Goal: Task Accomplishment & Management: Complete application form

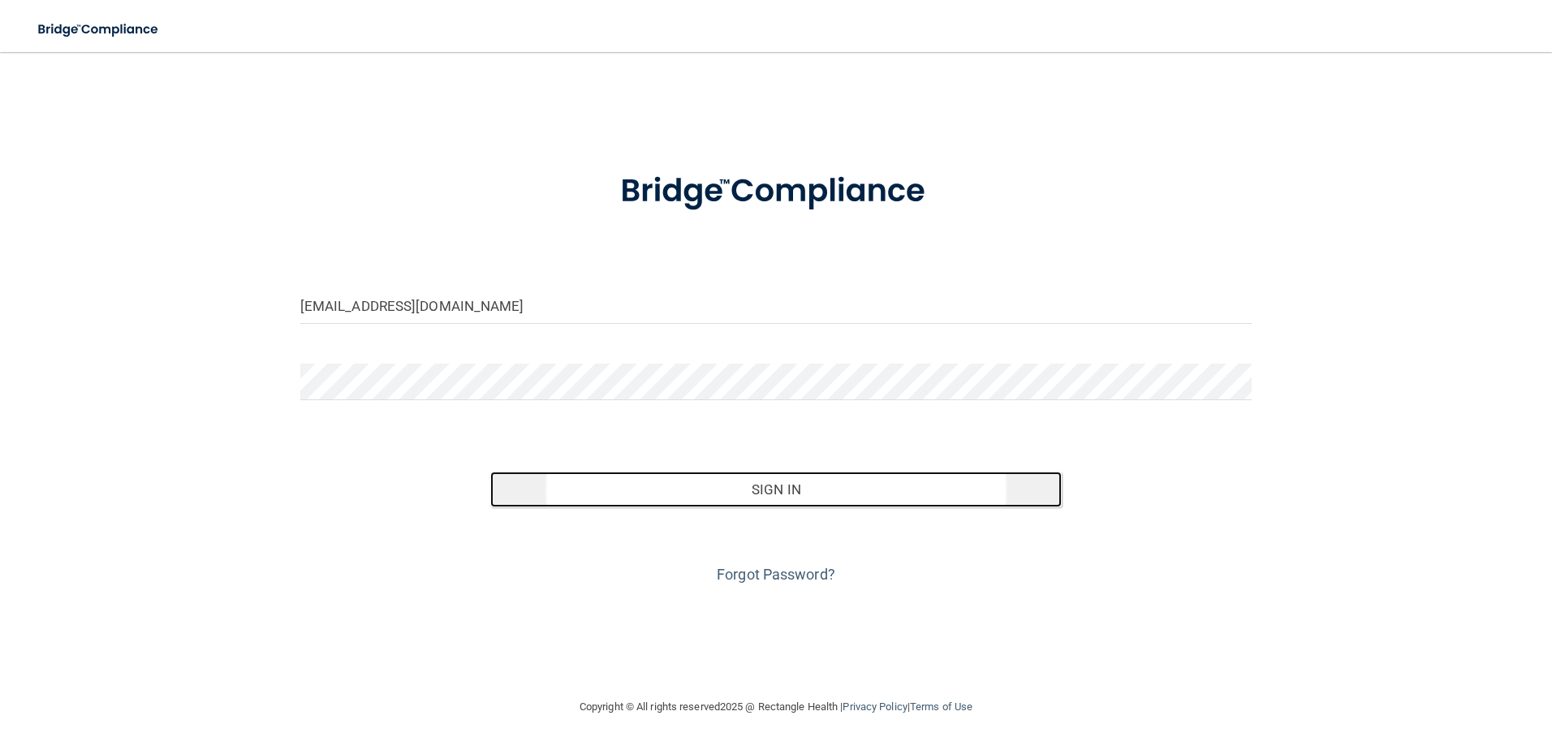
click at [773, 491] on button "Sign In" at bounding box center [775, 490] width 571 height 36
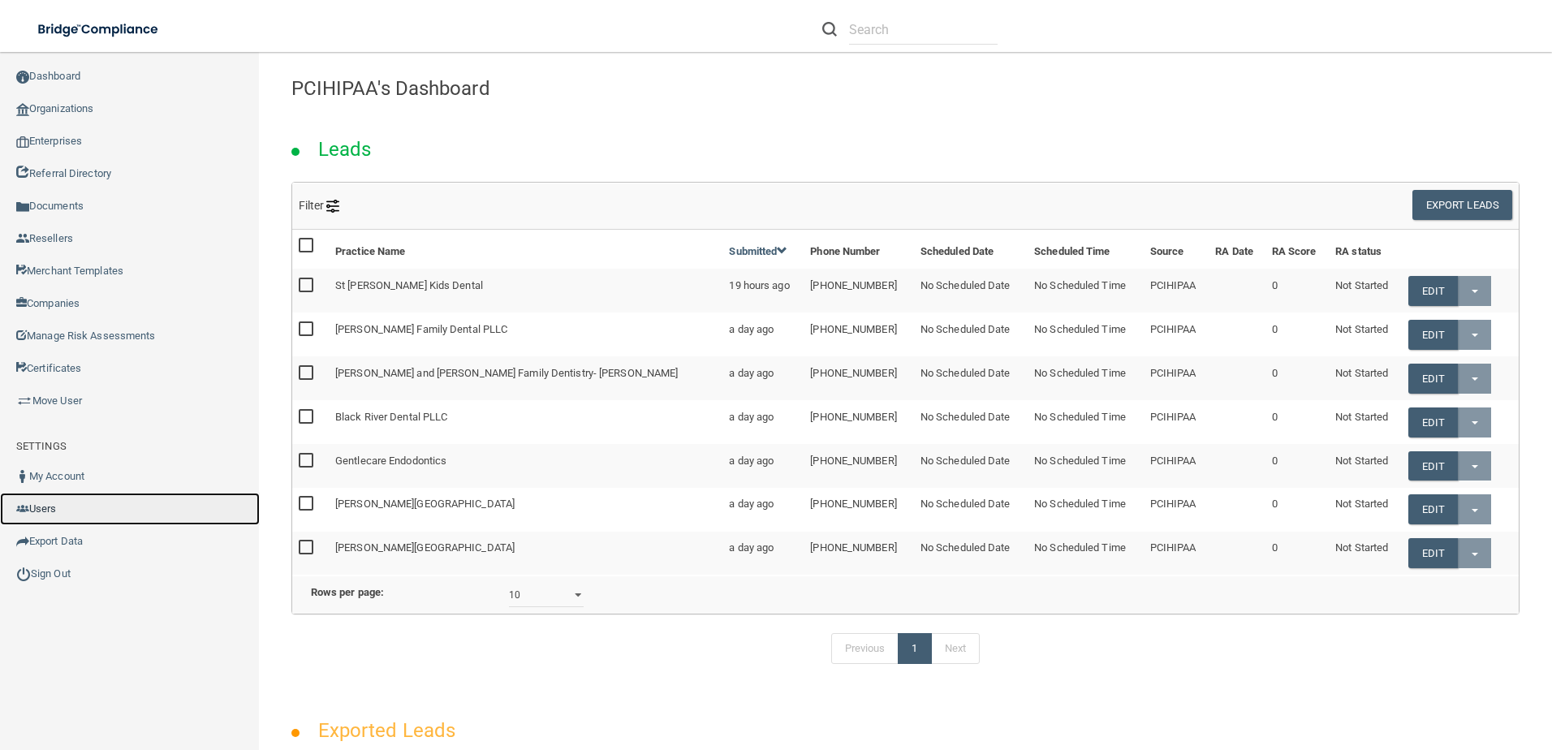
click at [39, 510] on link "Users" at bounding box center [130, 509] width 260 height 32
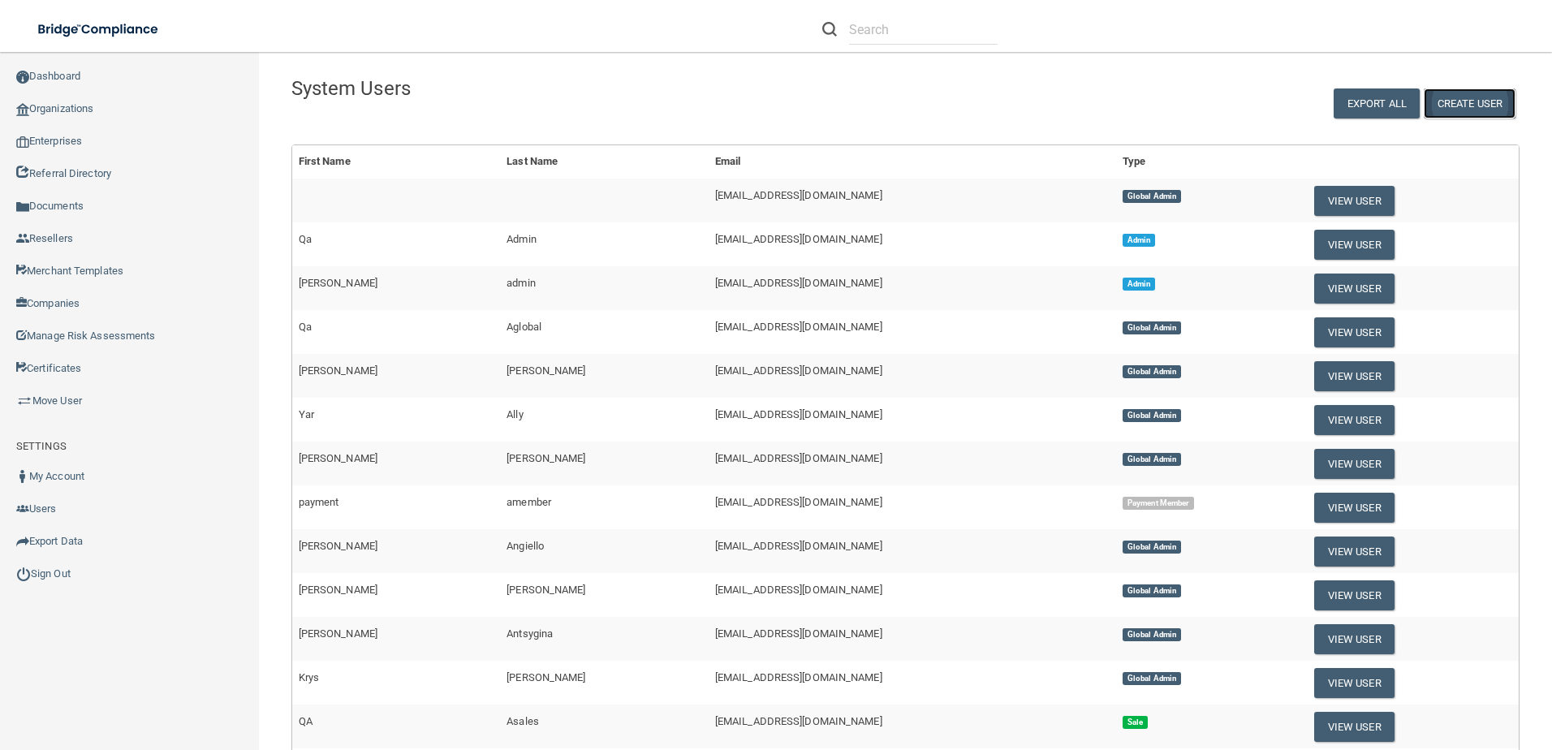
click at [1473, 99] on button "Create User" at bounding box center [1469, 103] width 92 height 30
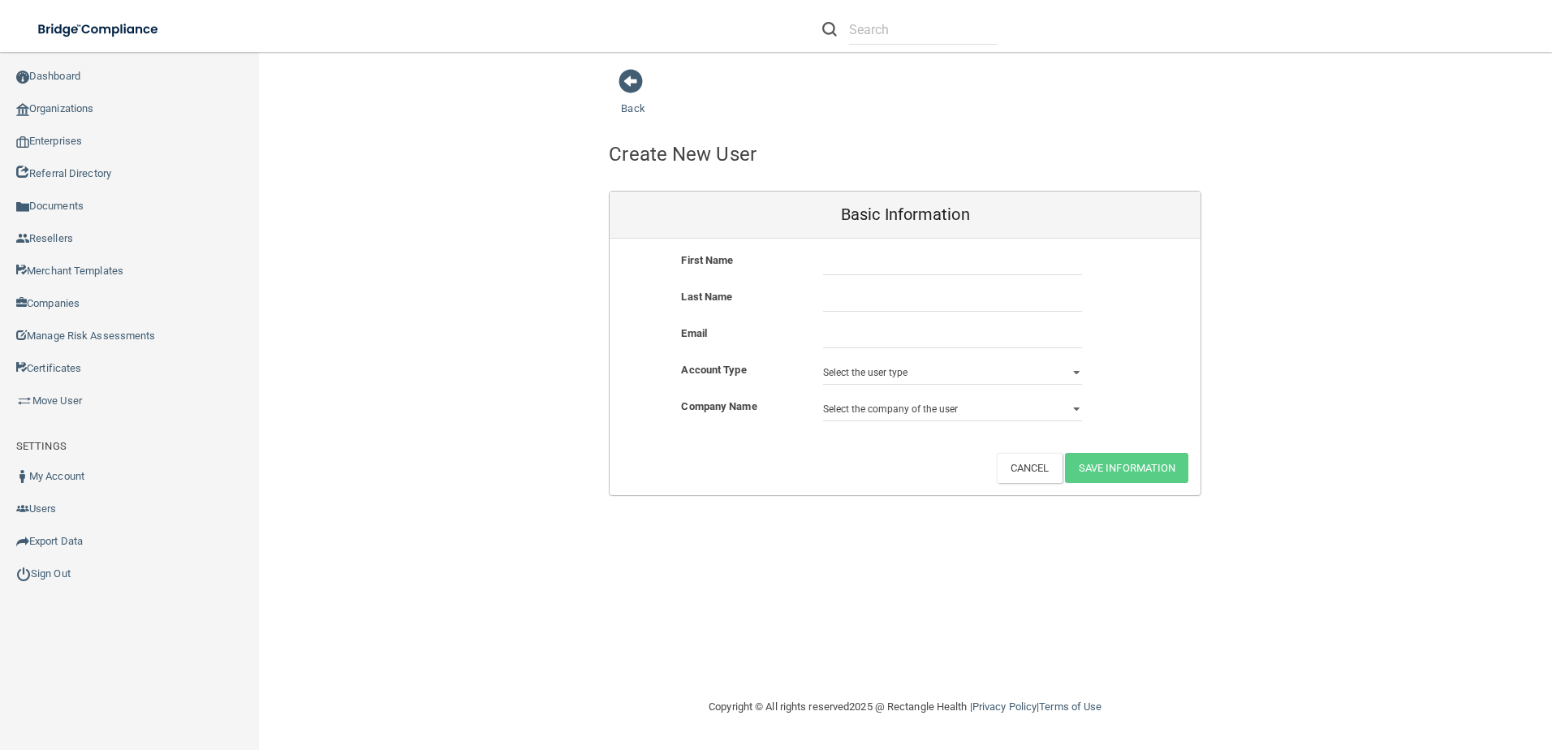
click at [891, 248] on div "First Name Last Name Email Account Type Select the user type Admin Sales Global…" at bounding box center [904, 367] width 591 height 256
click at [885, 259] on input "text" at bounding box center [952, 263] width 259 height 24
click at [867, 269] on input "R" at bounding box center [952, 263] width 259 height 24
type input "[PERSON_NAME]"
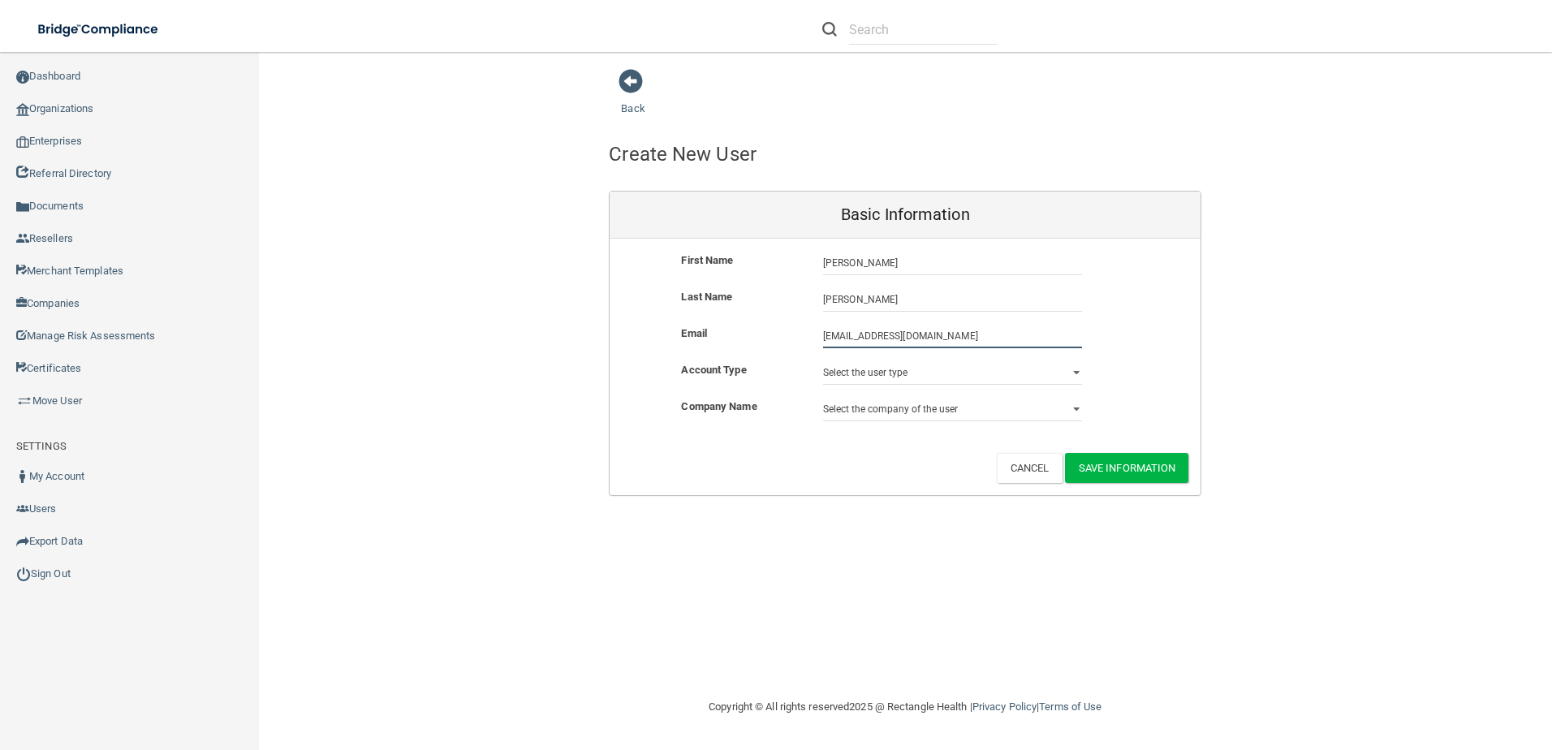
type input "[EMAIL_ADDRESS][DOMAIN_NAME]"
click at [928, 374] on select "Select the user type Admin Sales Global Admin Payment Admin Payment Member" at bounding box center [952, 372] width 259 height 24
select select "global_admin"
click at [823, 360] on select "Select the user type Admin Sales Global Admin Payment Admin Payment Member" at bounding box center [952, 372] width 259 height 24
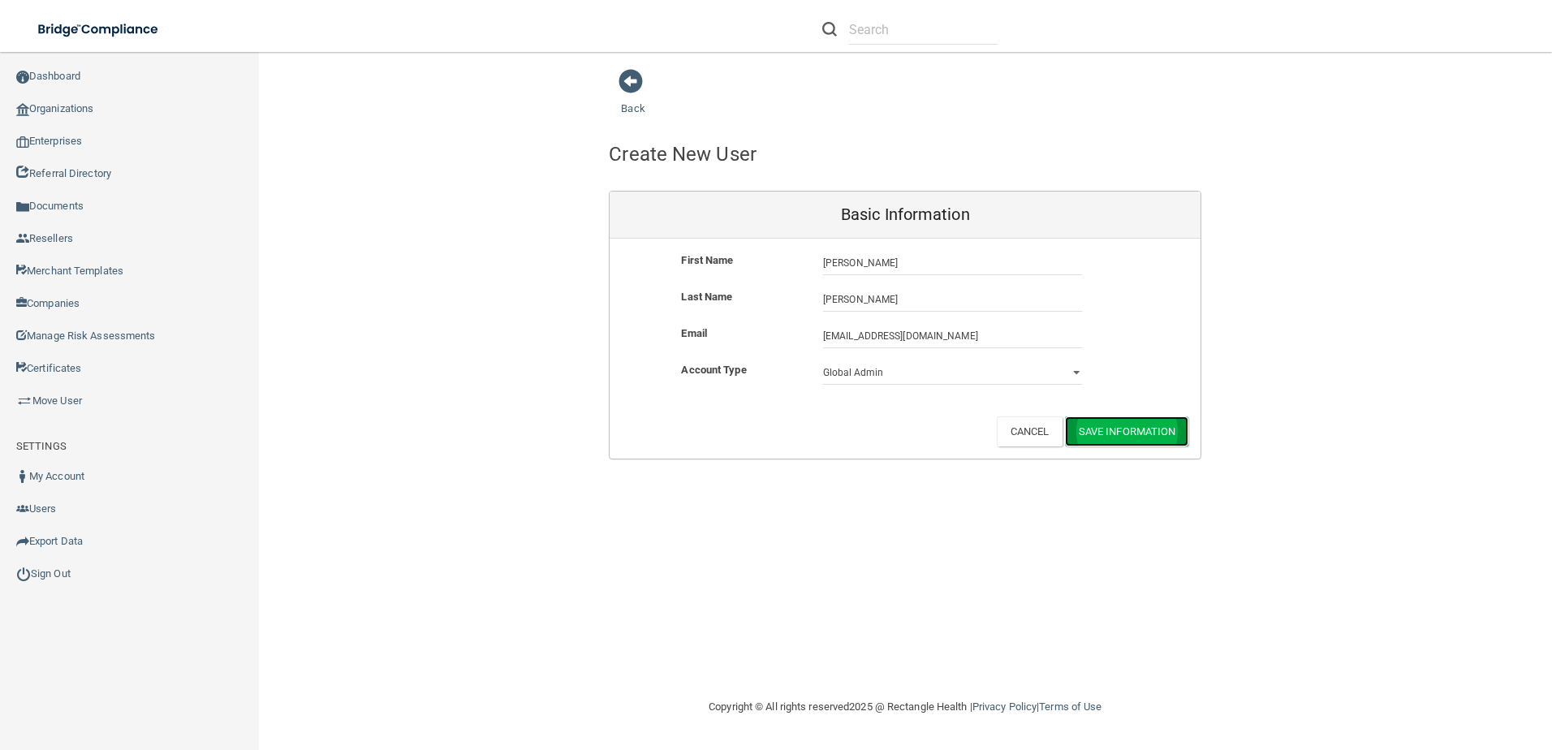
click at [1145, 433] on button "Save Information" at bounding box center [1127, 431] width 124 height 30
